Goal: Task Accomplishment & Management: Manage account settings

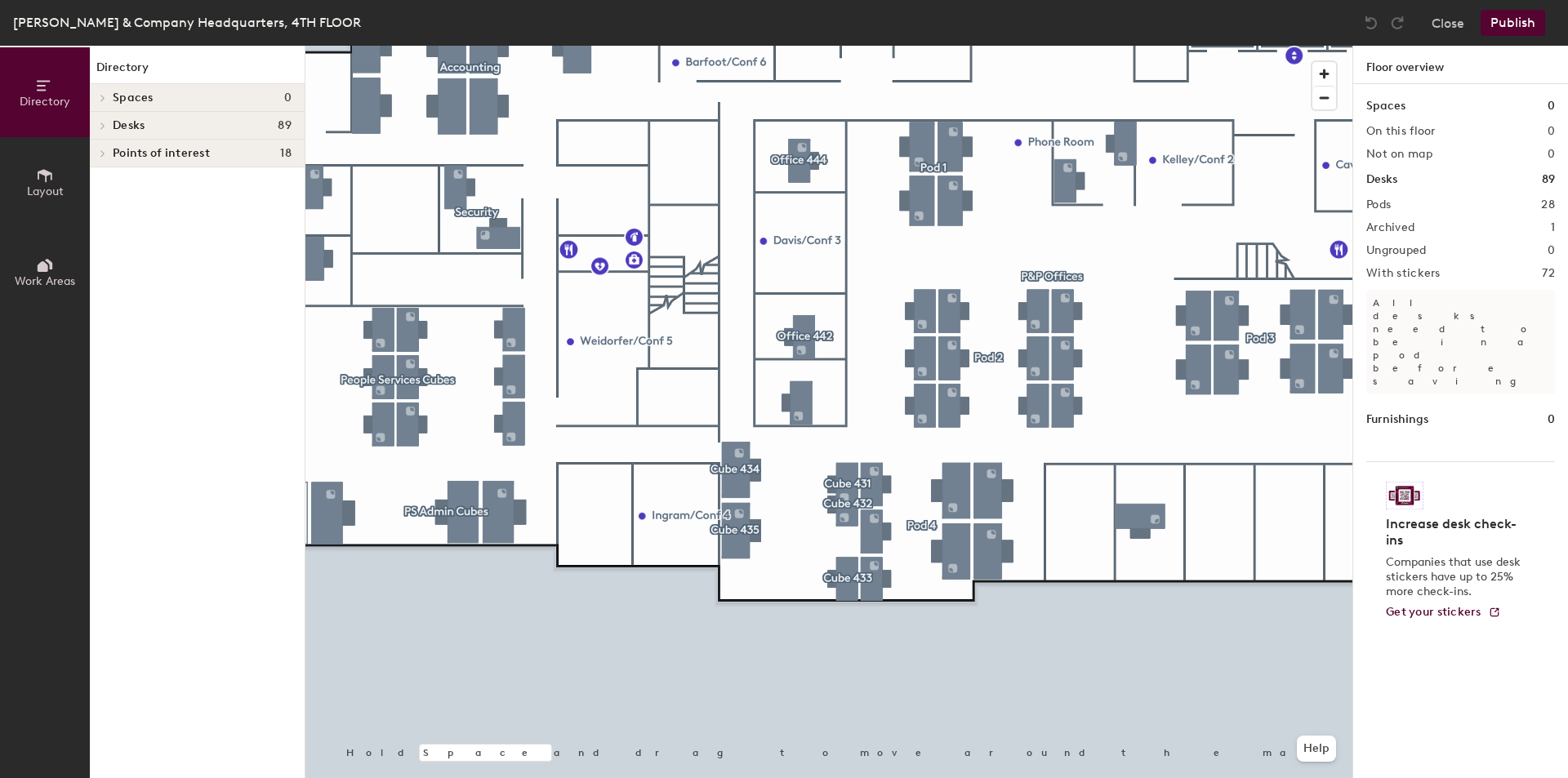
click at [108, 121] on span at bounding box center [102, 125] width 14 height 8
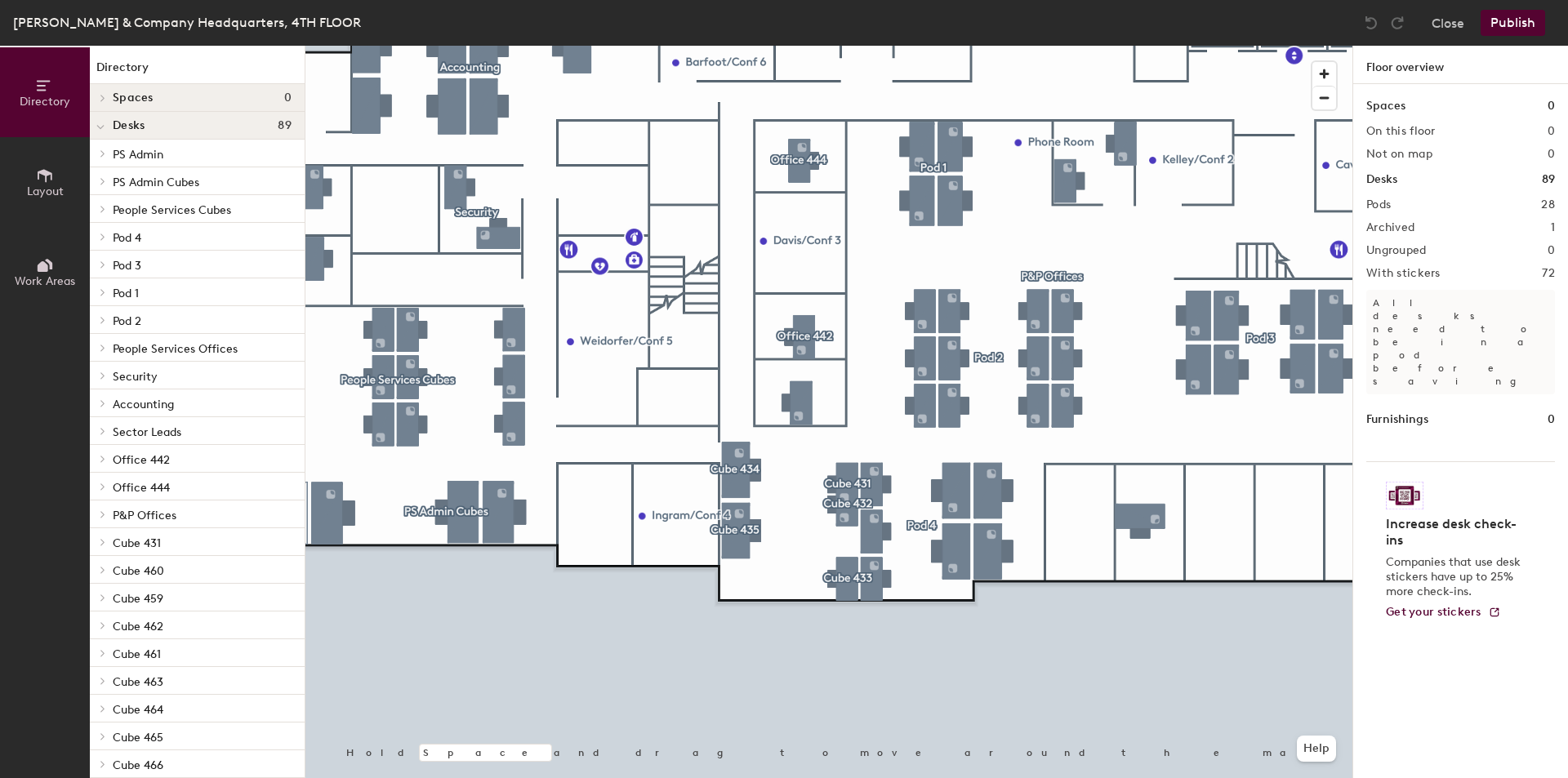
click at [108, 121] on div at bounding box center [100, 125] width 22 height 27
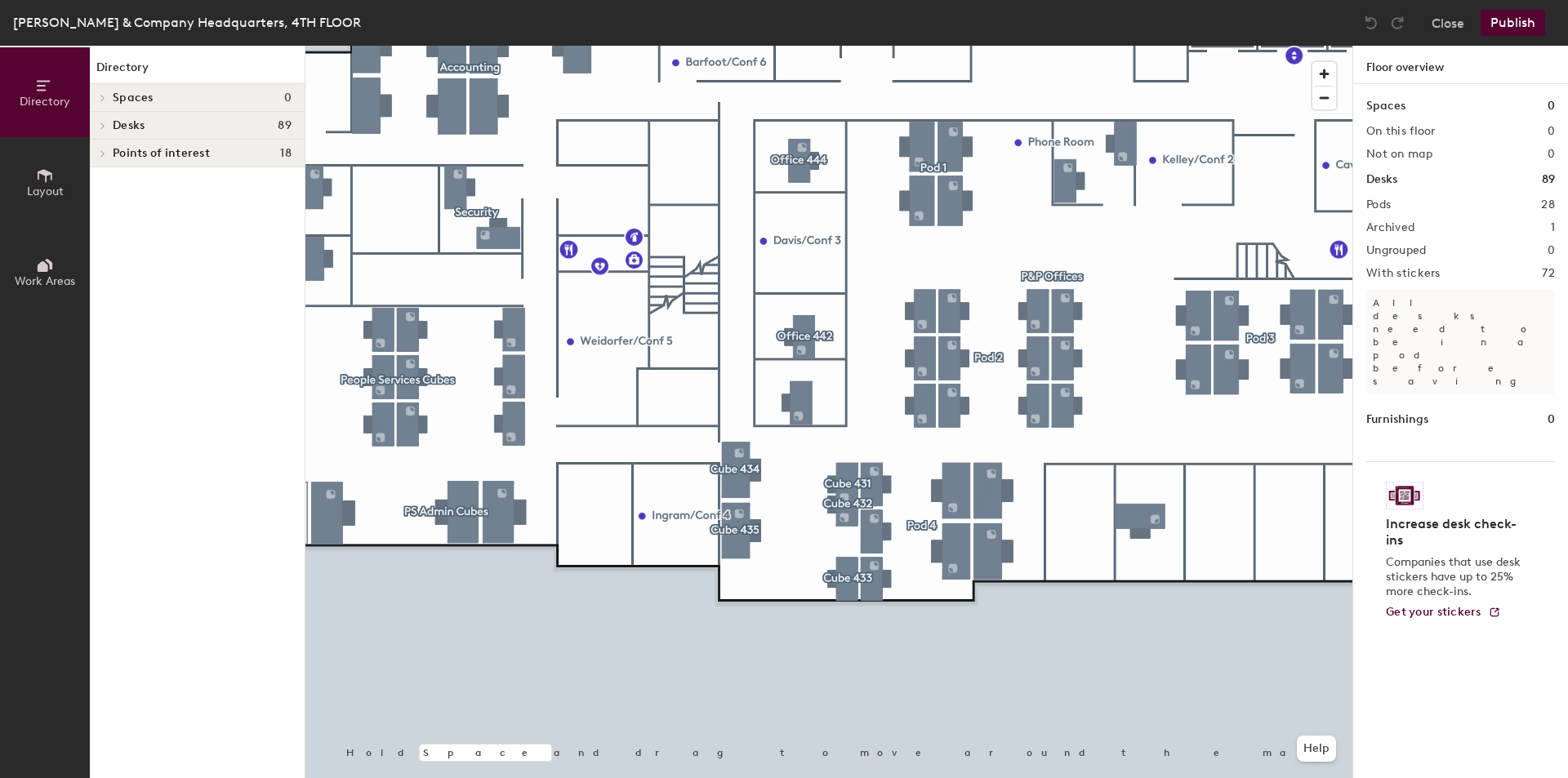
click at [42, 172] on icon at bounding box center [45, 176] width 15 height 13
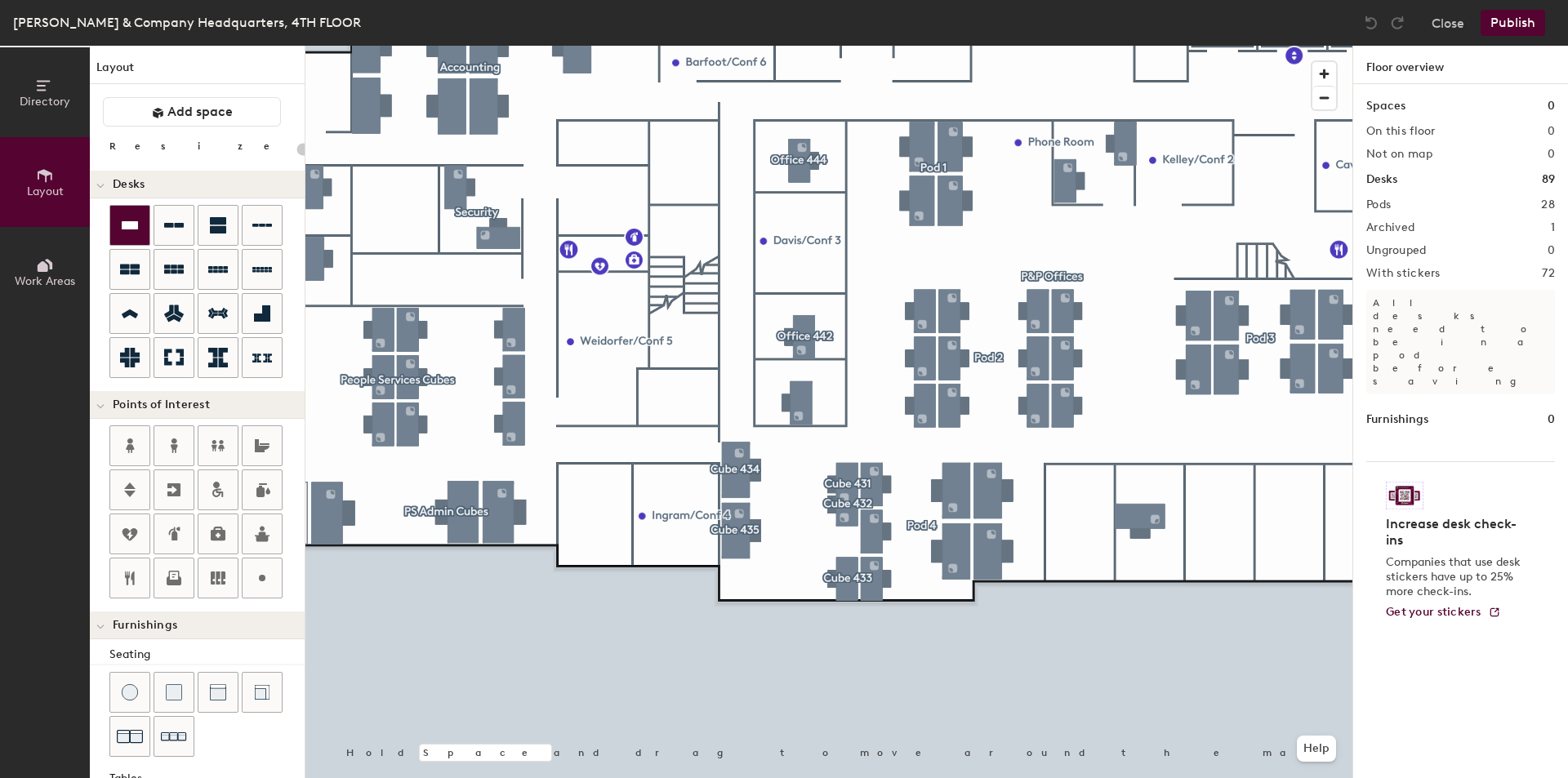
click at [127, 224] on icon at bounding box center [129, 225] width 16 height 8
click at [589, 519] on div "Directory Layout Work Areas Layout Add space Resize Desks Points of Interest Fu…" at bounding box center [784, 412] width 1568 height 732
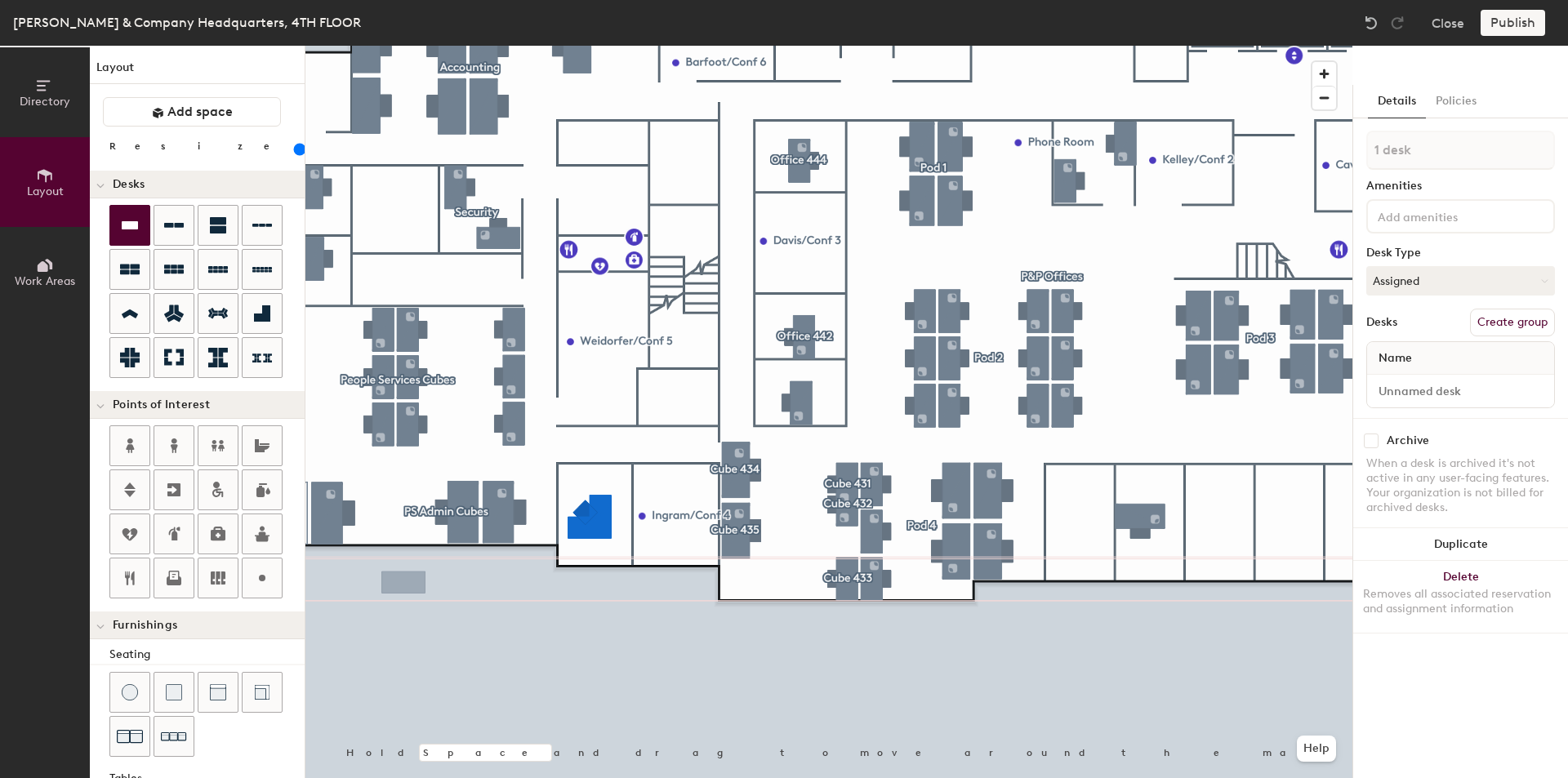
click at [296, 150] on input "range" at bounding box center [296, 150] width 0 height 13
click at [218, 744] on div at bounding box center [206, 716] width 195 height 88
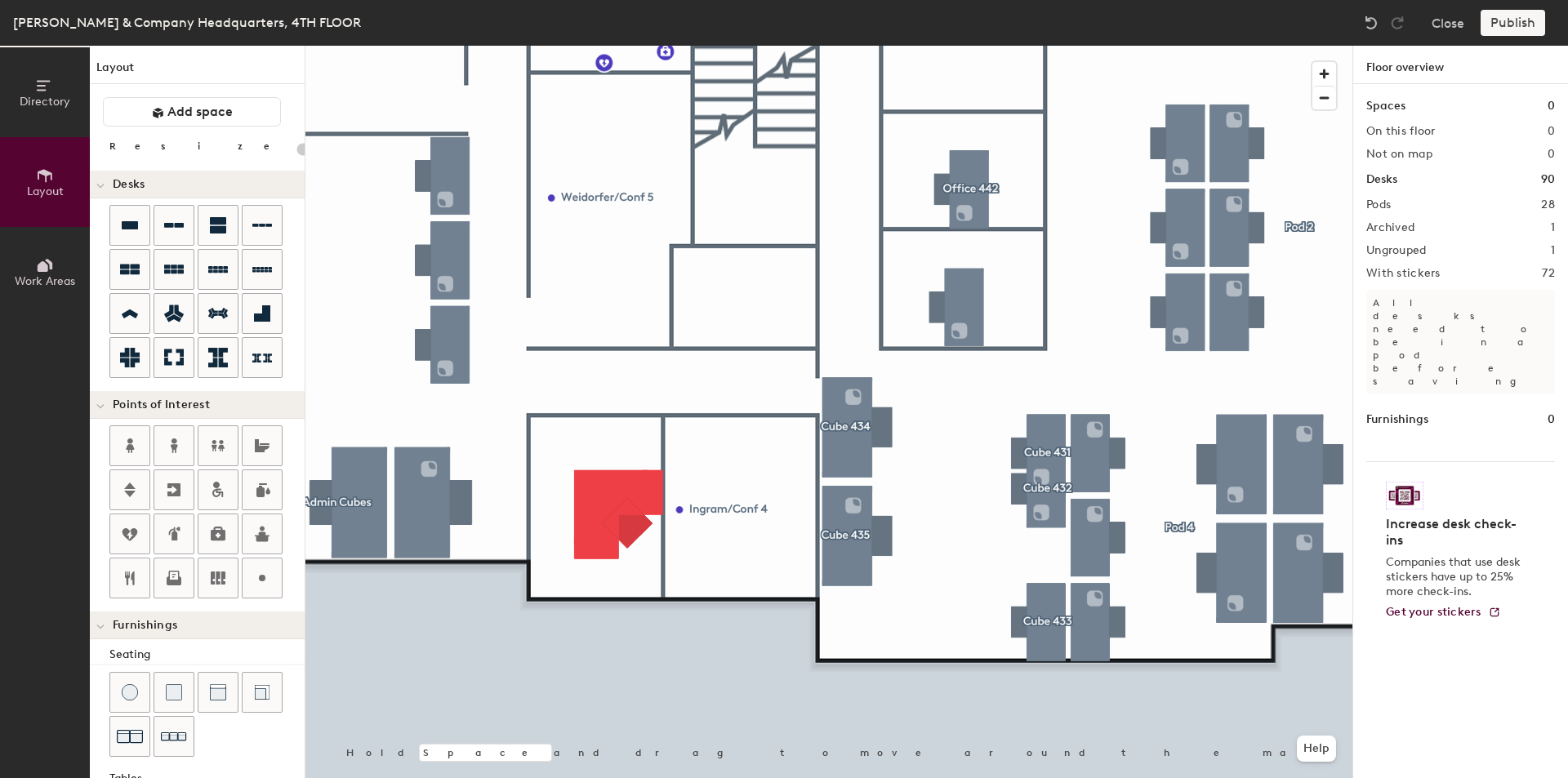
type input "160"
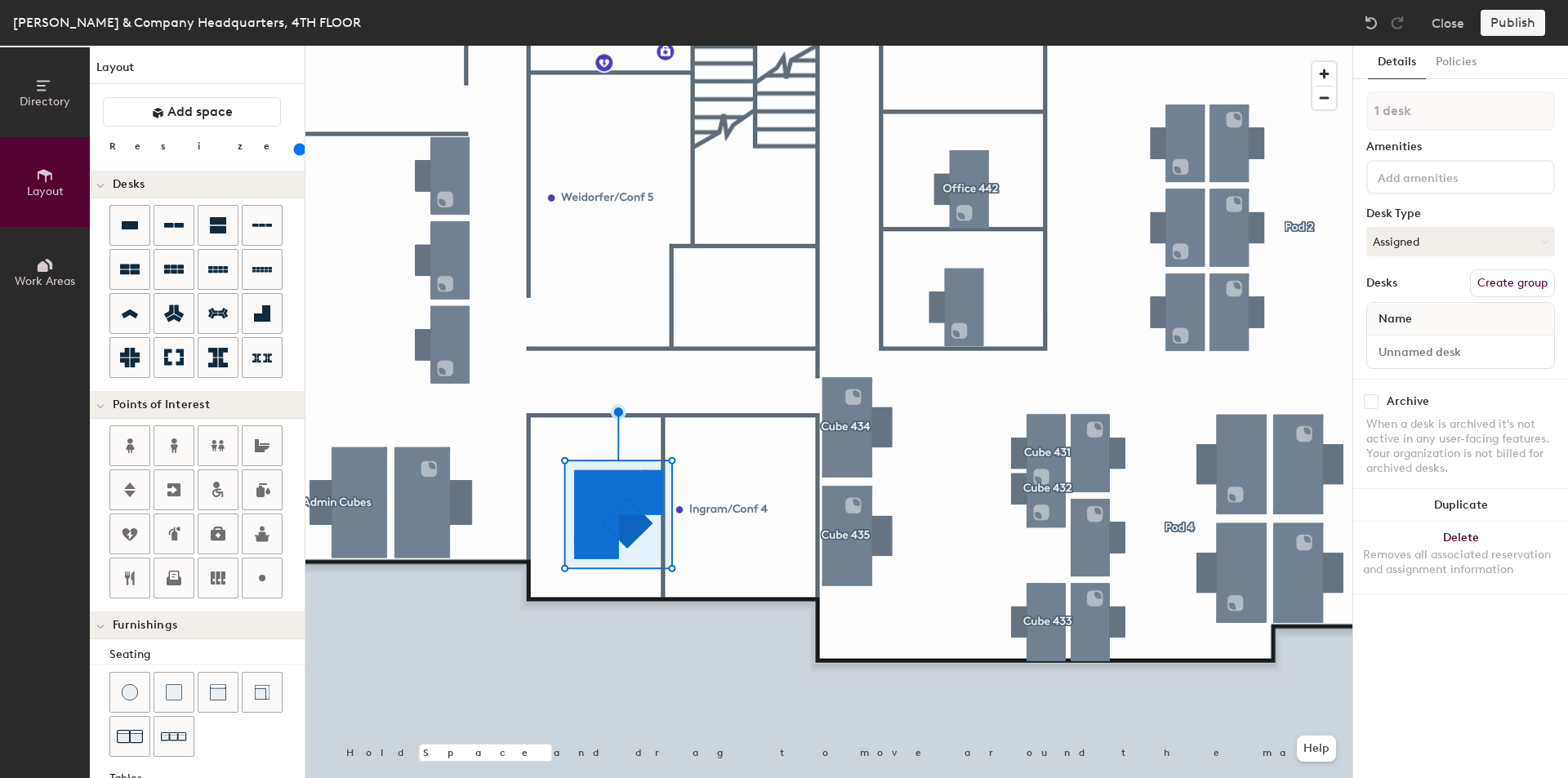
click at [1529, 281] on button "Create group" at bounding box center [1512, 282] width 85 height 27
click at [1345, 113] on div "Directory Layout Work Areas Layout Add space Resize Desks Points of Interest Fu…" at bounding box center [784, 412] width 1568 height 732
type input "Office 419"
click at [1519, 237] on button "Assigned" at bounding box center [1460, 241] width 188 height 29
click at [1407, 334] on div "Hoteled" at bounding box center [1448, 341] width 164 height 24
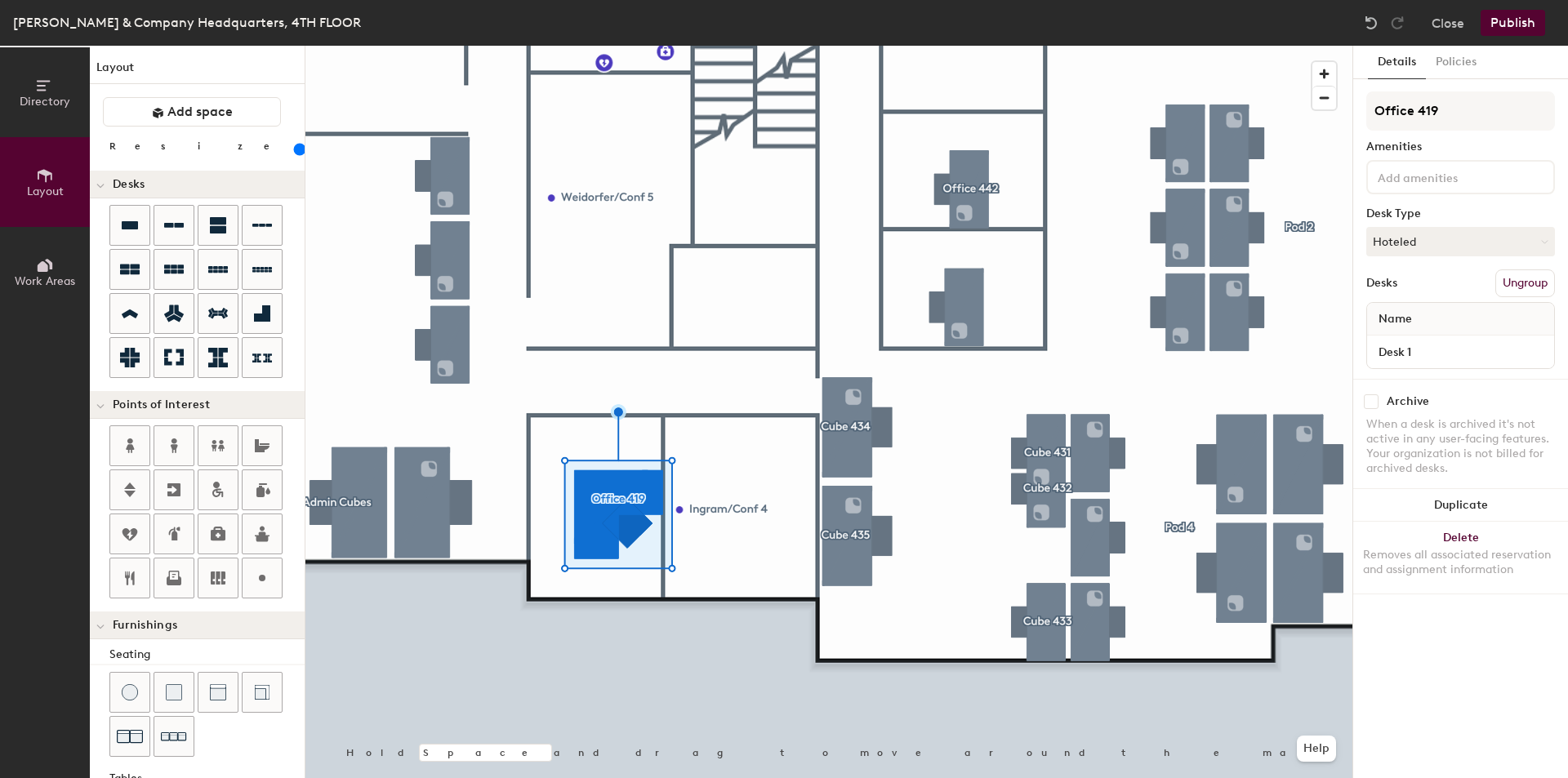
click at [1519, 24] on button "Publish" at bounding box center [1512, 23] width 65 height 26
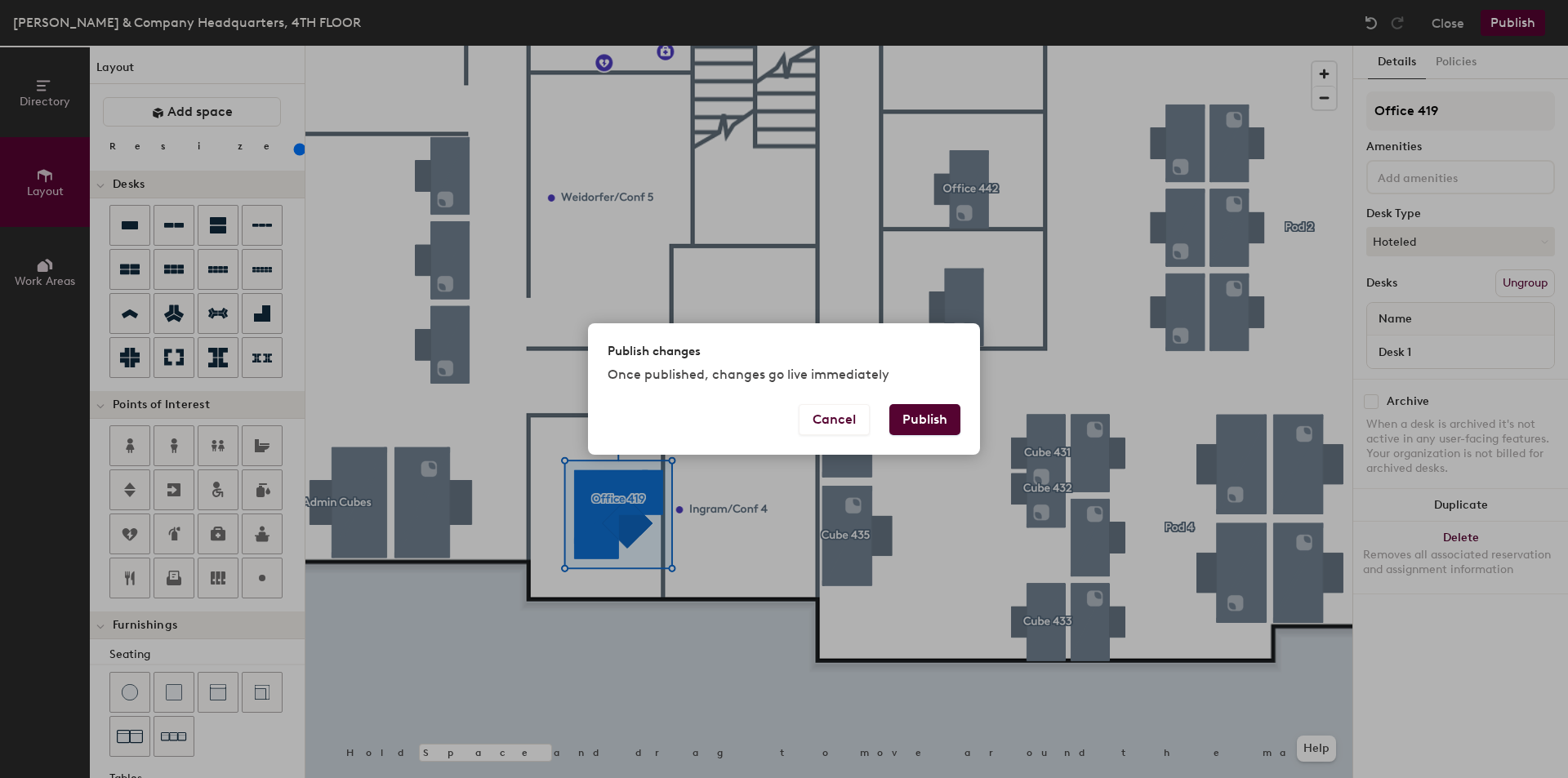
click at [916, 409] on button "Publish" at bounding box center [924, 419] width 71 height 31
type input "20"
